Goal: Navigation & Orientation: Go to known website

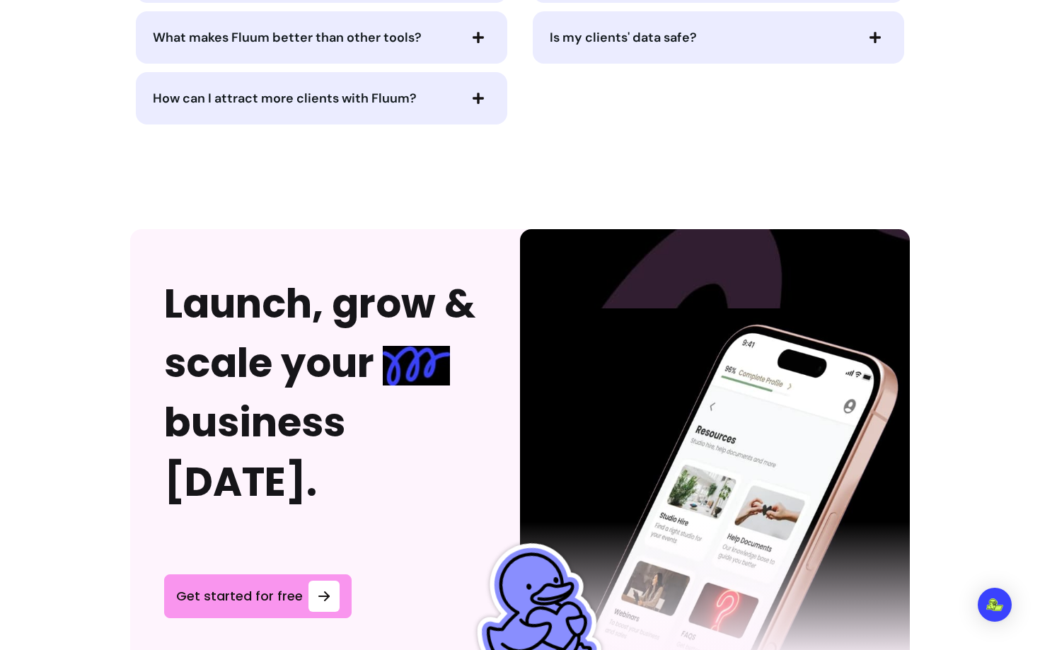
scroll to position [3757, 0]
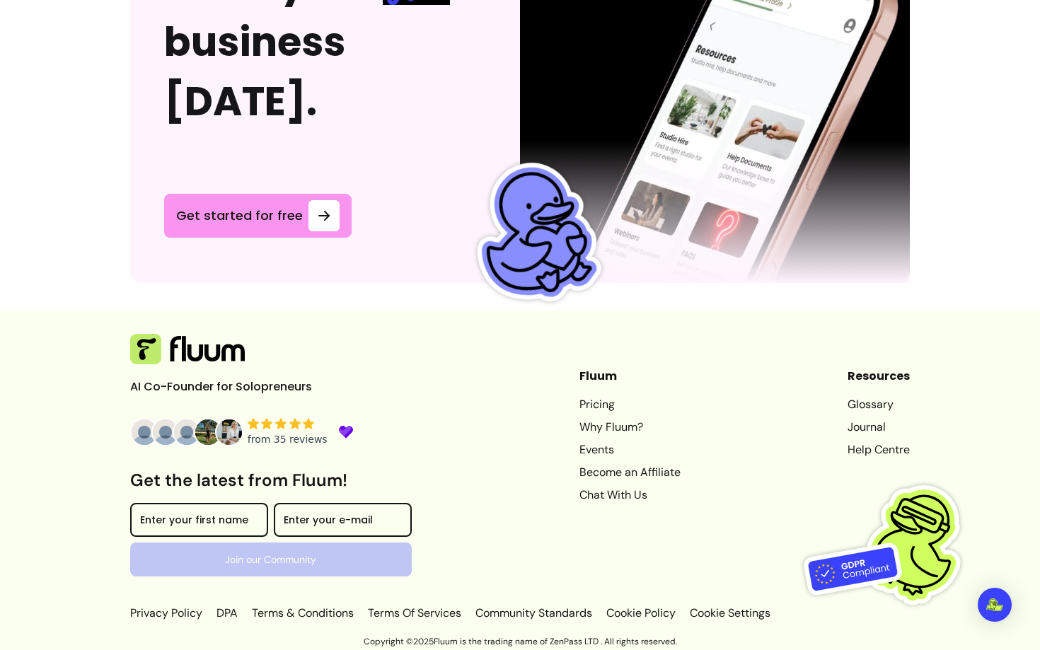
click at [339, 429] on icon at bounding box center [345, 432] width 12 height 11
click at [187, 436] on img at bounding box center [187, 432] width 28 height 28
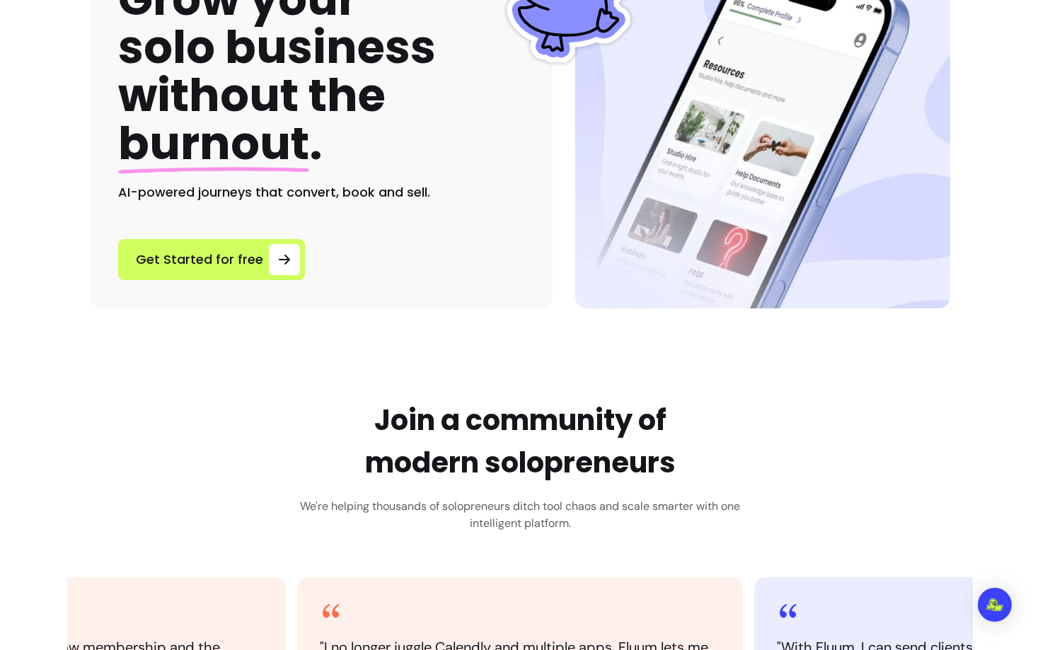
scroll to position [181, 0]
